Goal: Task Accomplishment & Management: Manage account settings

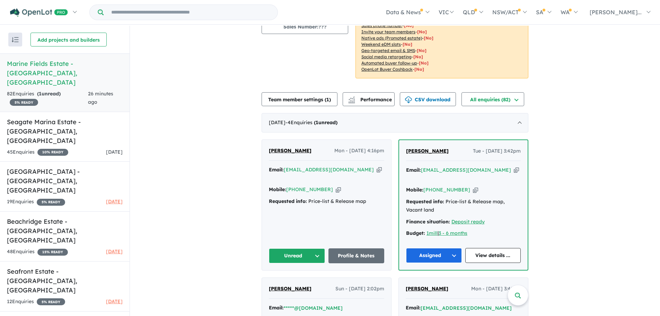
scroll to position [104, 0]
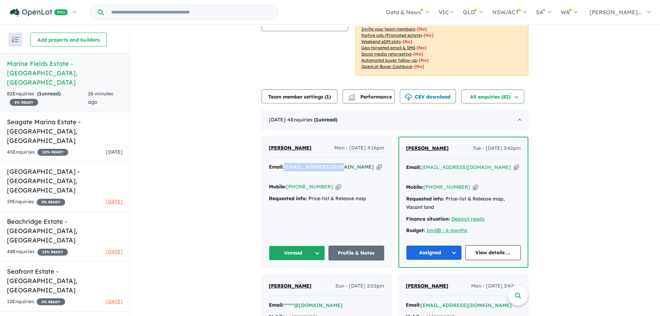
drag, startPoint x: 340, startPoint y: 167, endPoint x: 285, endPoint y: 169, distance: 54.8
click at [285, 169] on div "Email: [EMAIL_ADDRESS][DOMAIN_NAME] Copied!" at bounding box center [326, 171] width 115 height 17
copy a%20Marine%20Fields%20Estate%20-%20Jurien%20Bay"] "[EMAIL_ADDRESS][DOMAIN_NAME]"
drag, startPoint x: 286, startPoint y: 149, endPoint x: 267, endPoint y: 149, distance: 19.1
click at [269, 149] on div "[PERSON_NAME] Mon - [DATE] 4:16pm" at bounding box center [326, 151] width 115 height 14
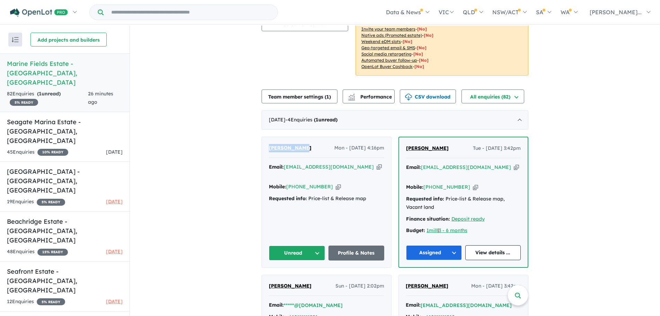
copy span "[PERSON_NAME]"
drag, startPoint x: 324, startPoint y: 176, endPoint x: 287, endPoint y: 179, distance: 37.2
click at [287, 183] on div "Mobile: [PHONE_NUMBER] Copied!" at bounding box center [326, 187] width 115 height 8
copy link "[PHONE_NUMBER]"
click at [298, 245] on button "Unread" at bounding box center [297, 252] width 56 height 15
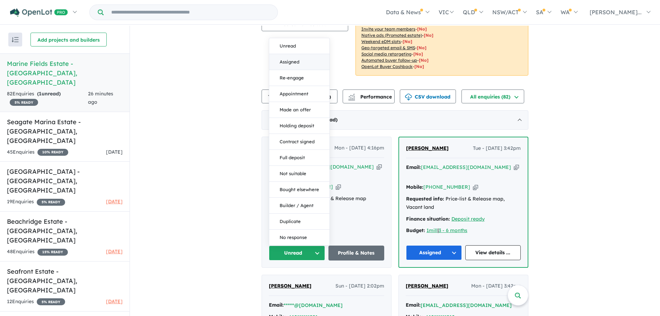
click at [286, 54] on button "Assigned" at bounding box center [299, 62] width 60 height 16
